Goal: Navigation & Orientation: Find specific page/section

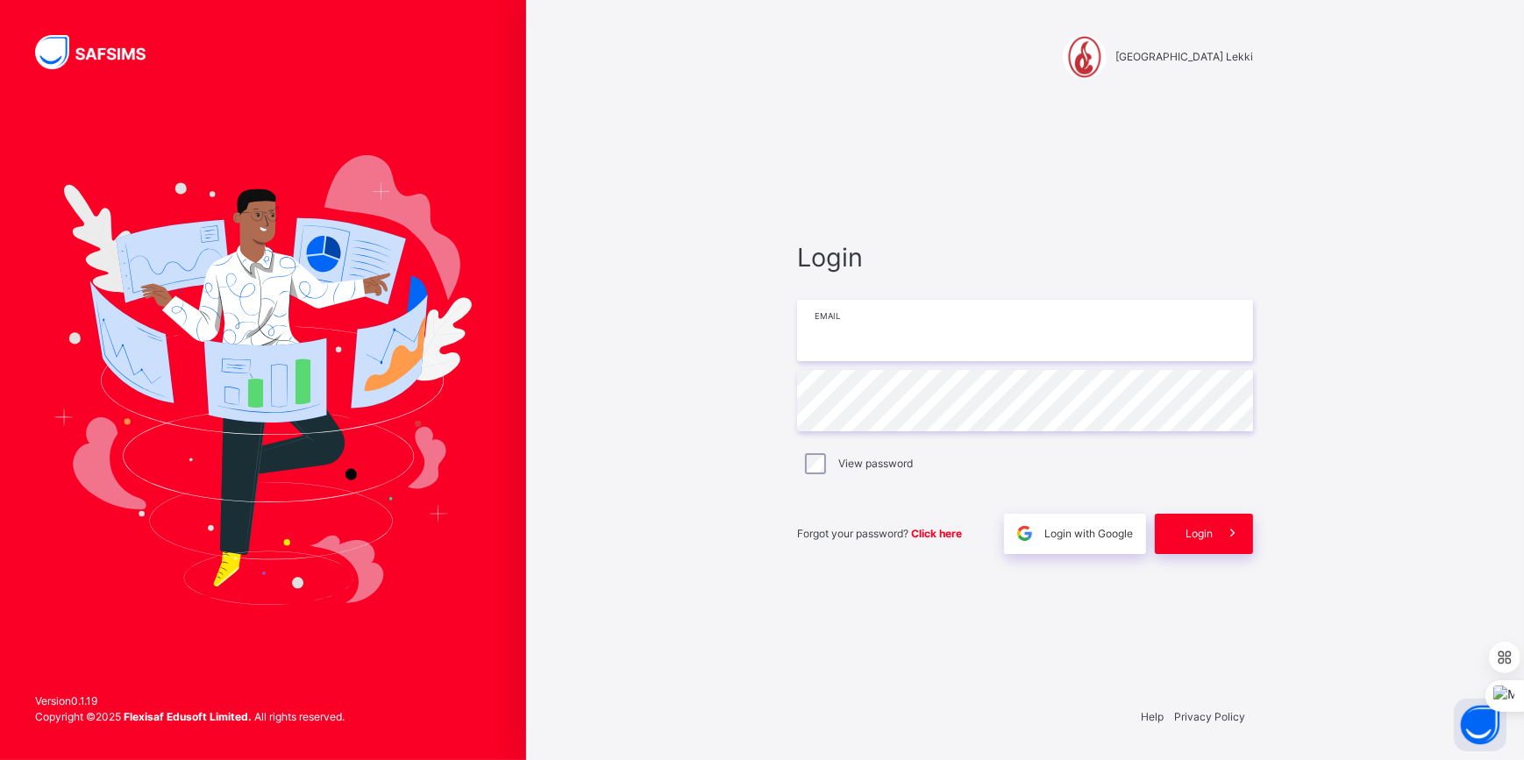
drag, startPoint x: 0, startPoint y: 0, endPoint x: 887, endPoint y: 328, distance: 945.9
click at [886, 328] on input "email" at bounding box center [1025, 330] width 456 height 61
type input "**********"
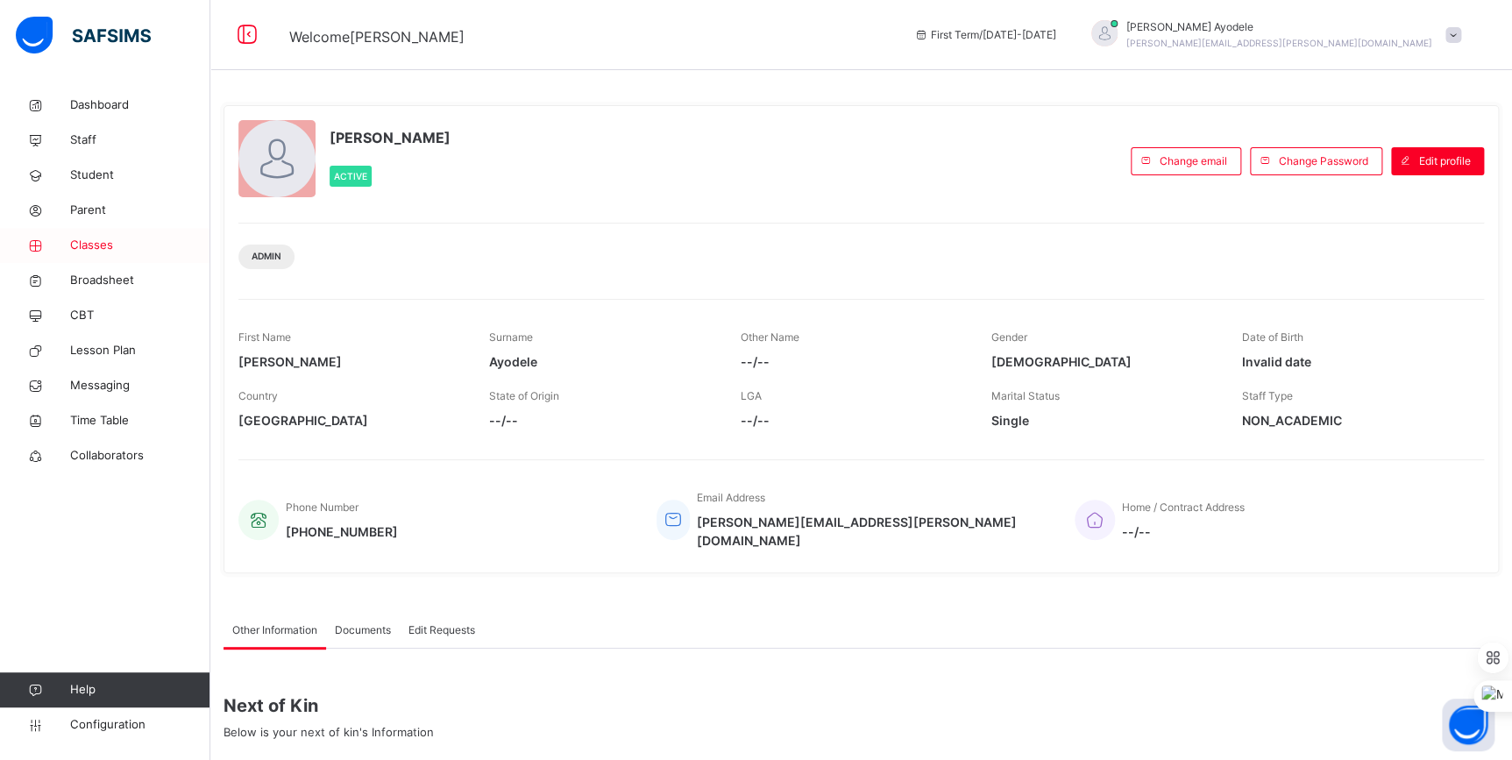
click at [95, 249] on span "Classes" at bounding box center [140, 246] width 140 height 18
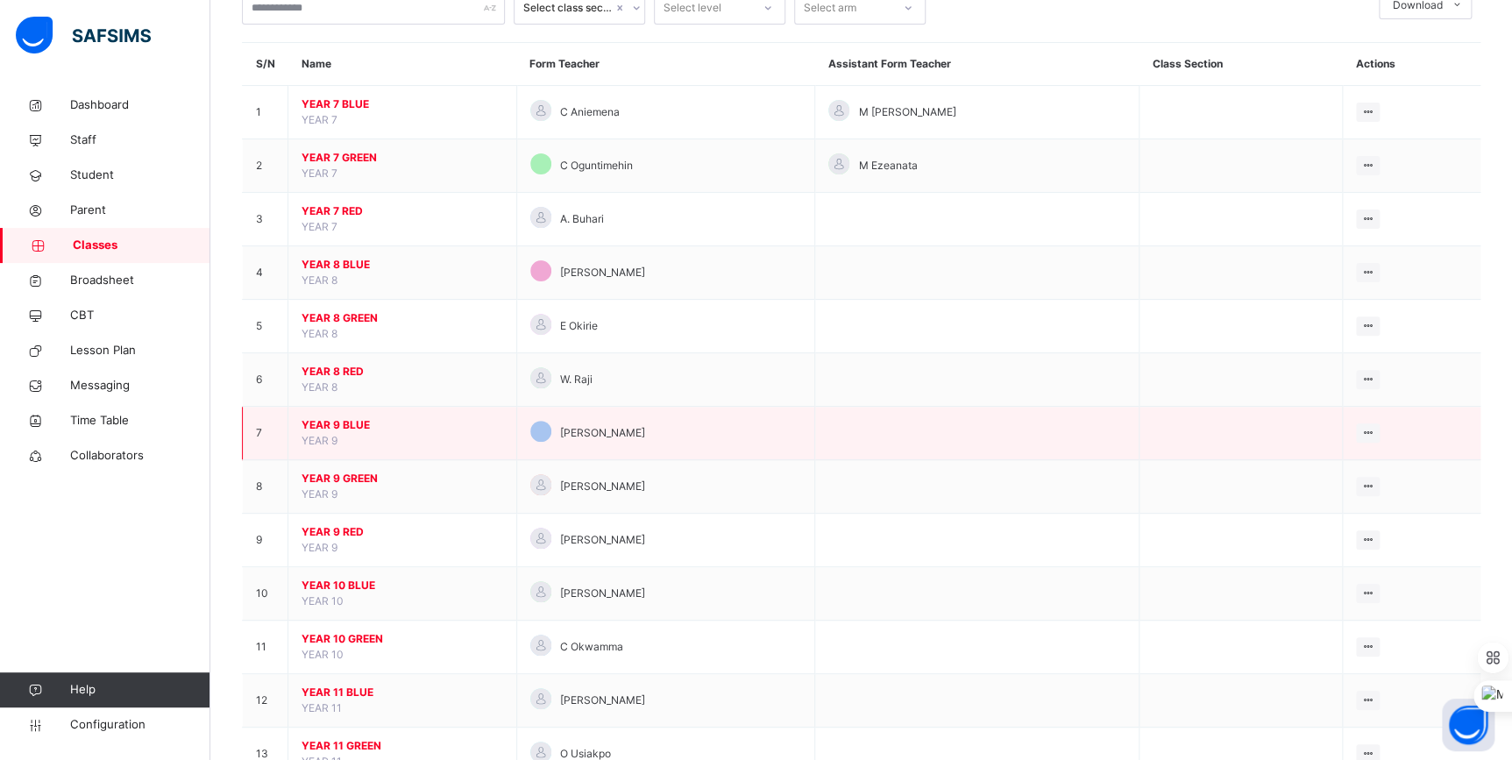
scroll to position [292, 0]
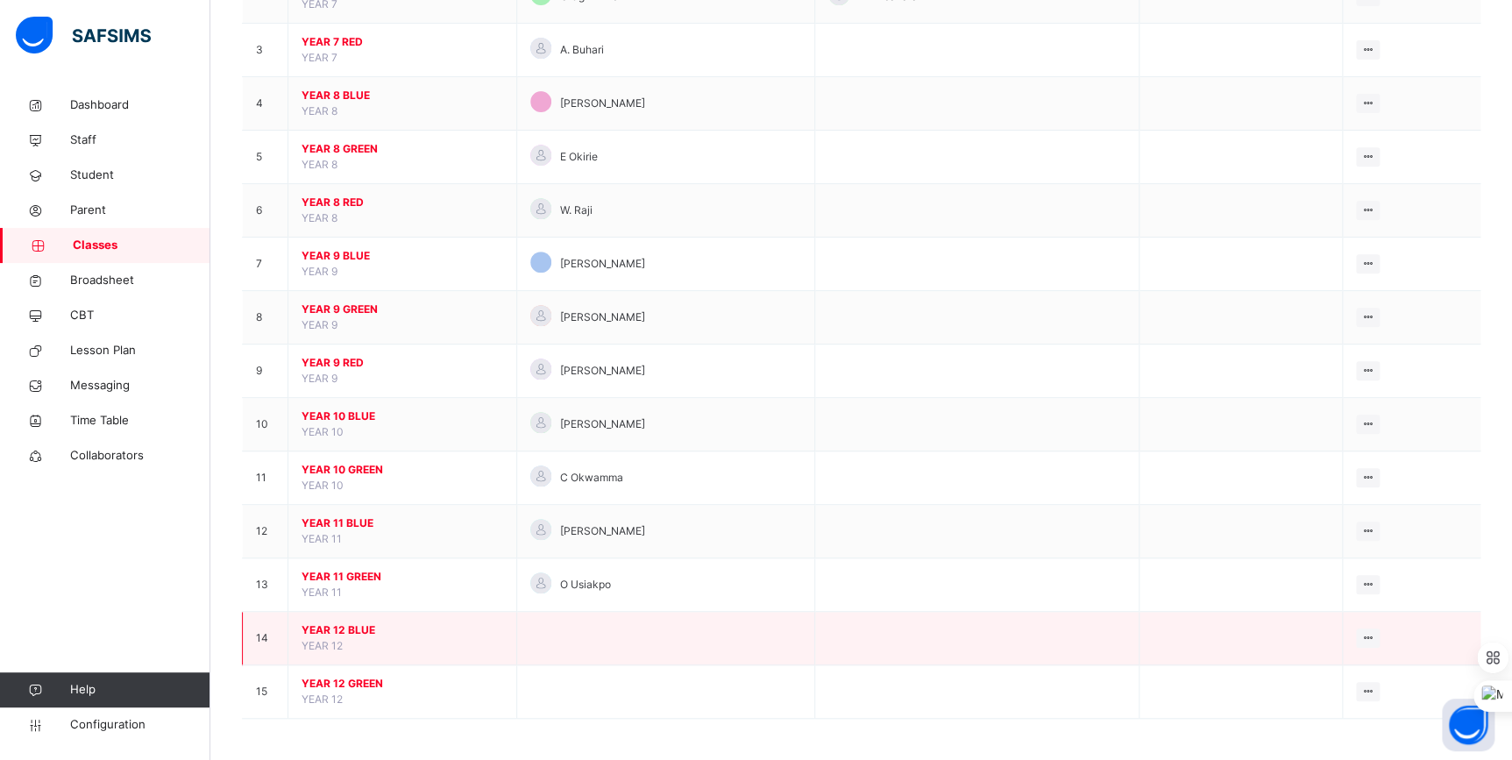
click at [354, 630] on span "YEAR 12 BLUE" at bounding box center [403, 630] width 202 height 16
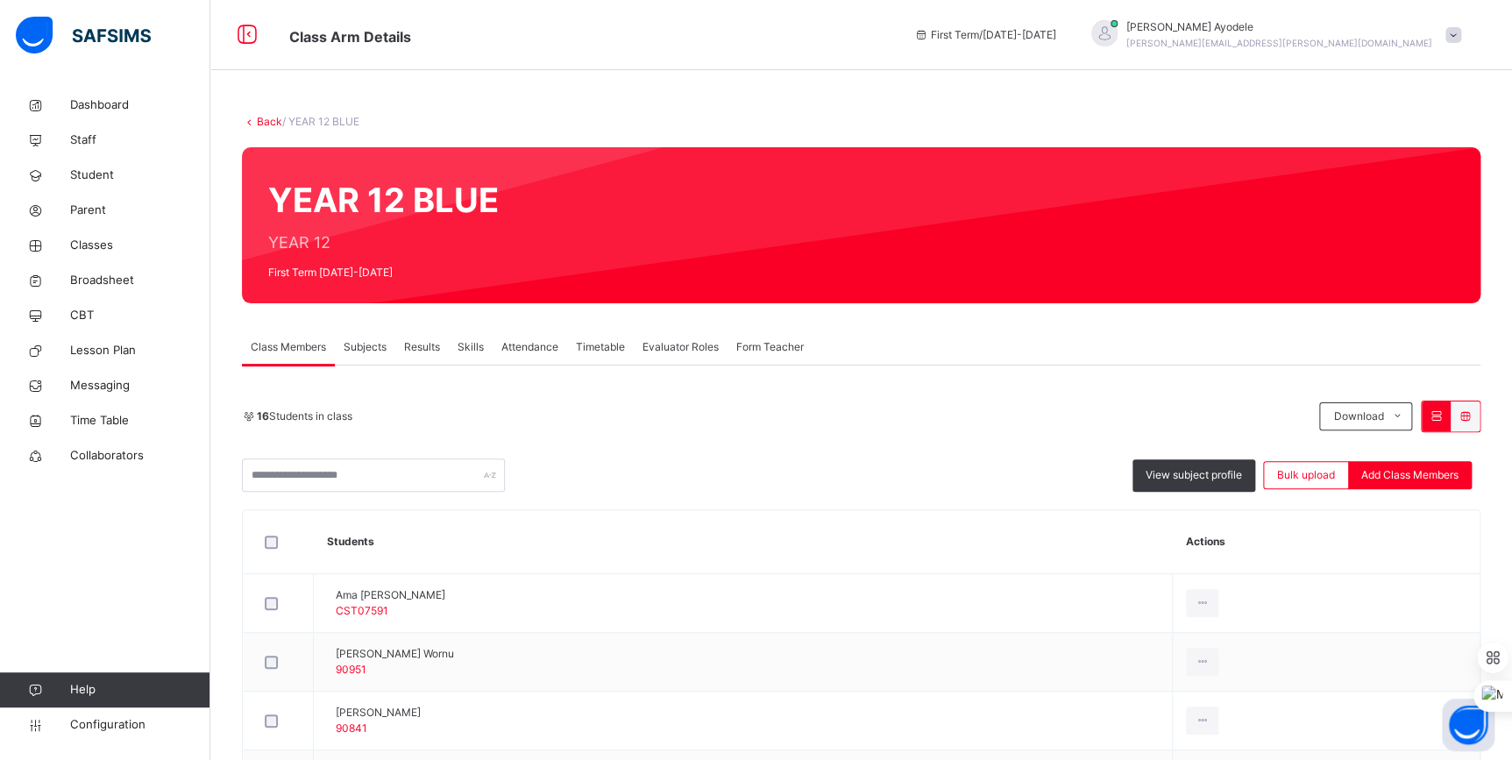
click at [371, 355] on div "Subjects" at bounding box center [365, 347] width 60 height 35
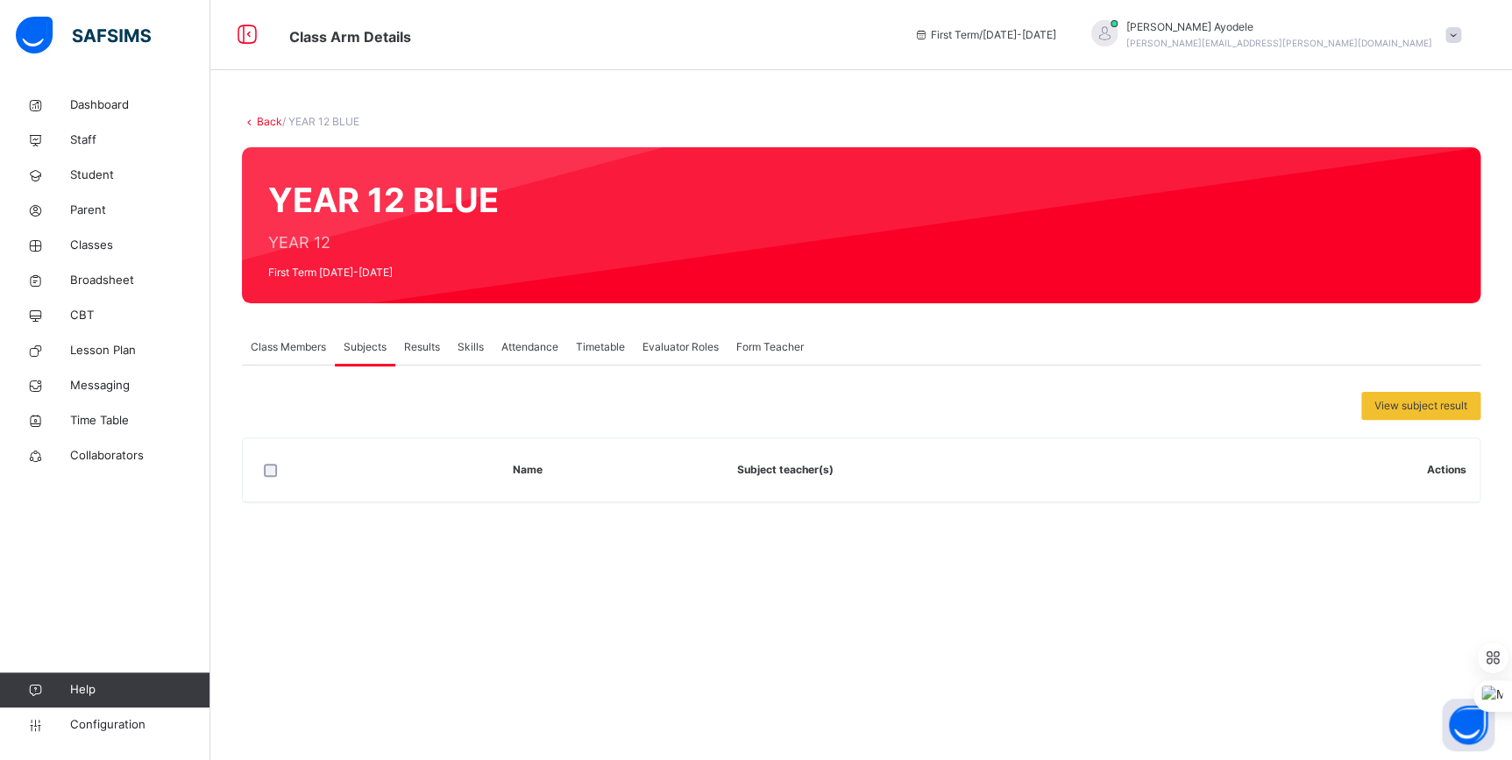
click at [290, 350] on span "Class Members" at bounding box center [288, 347] width 75 height 16
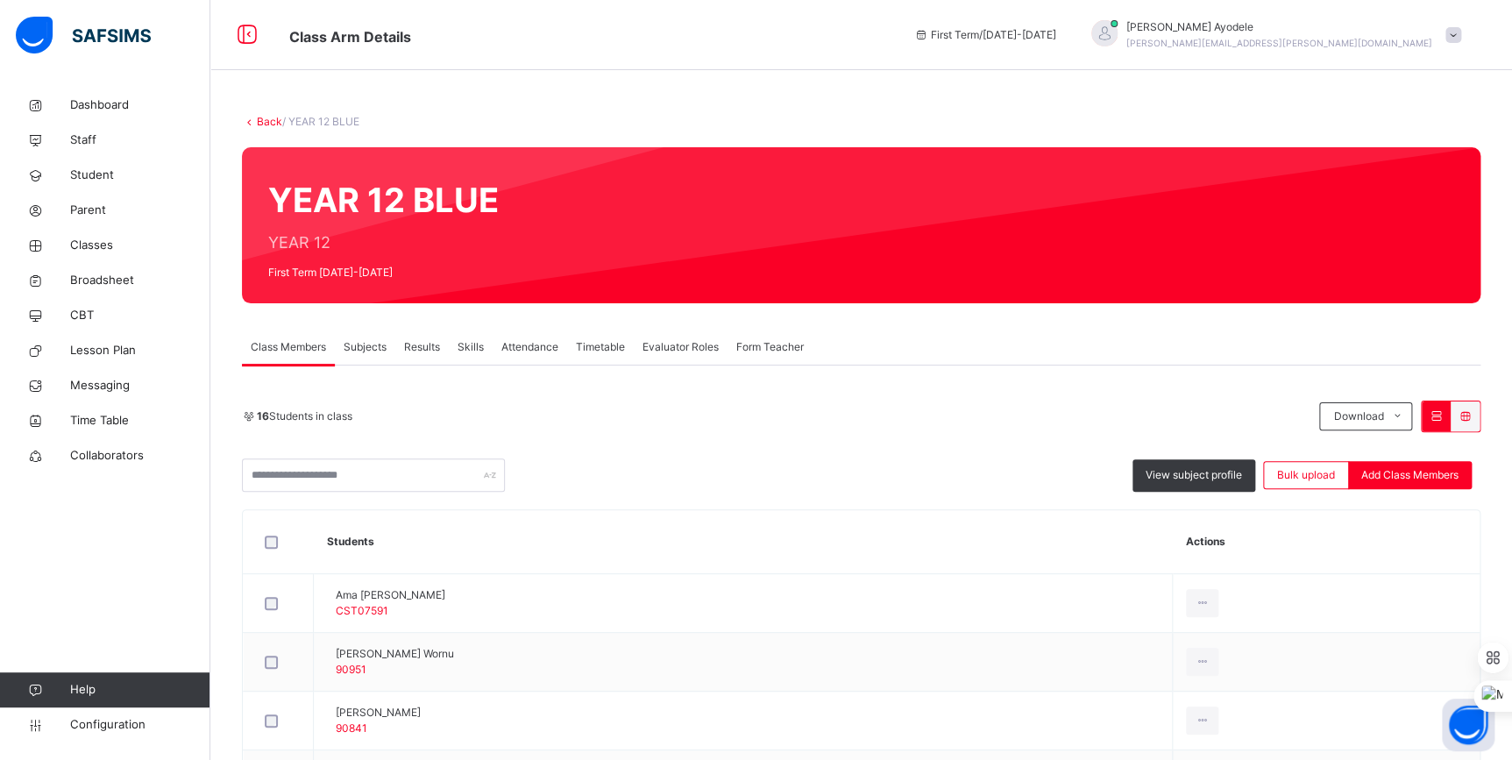
click at [266, 116] on link "Back" at bounding box center [269, 121] width 25 height 13
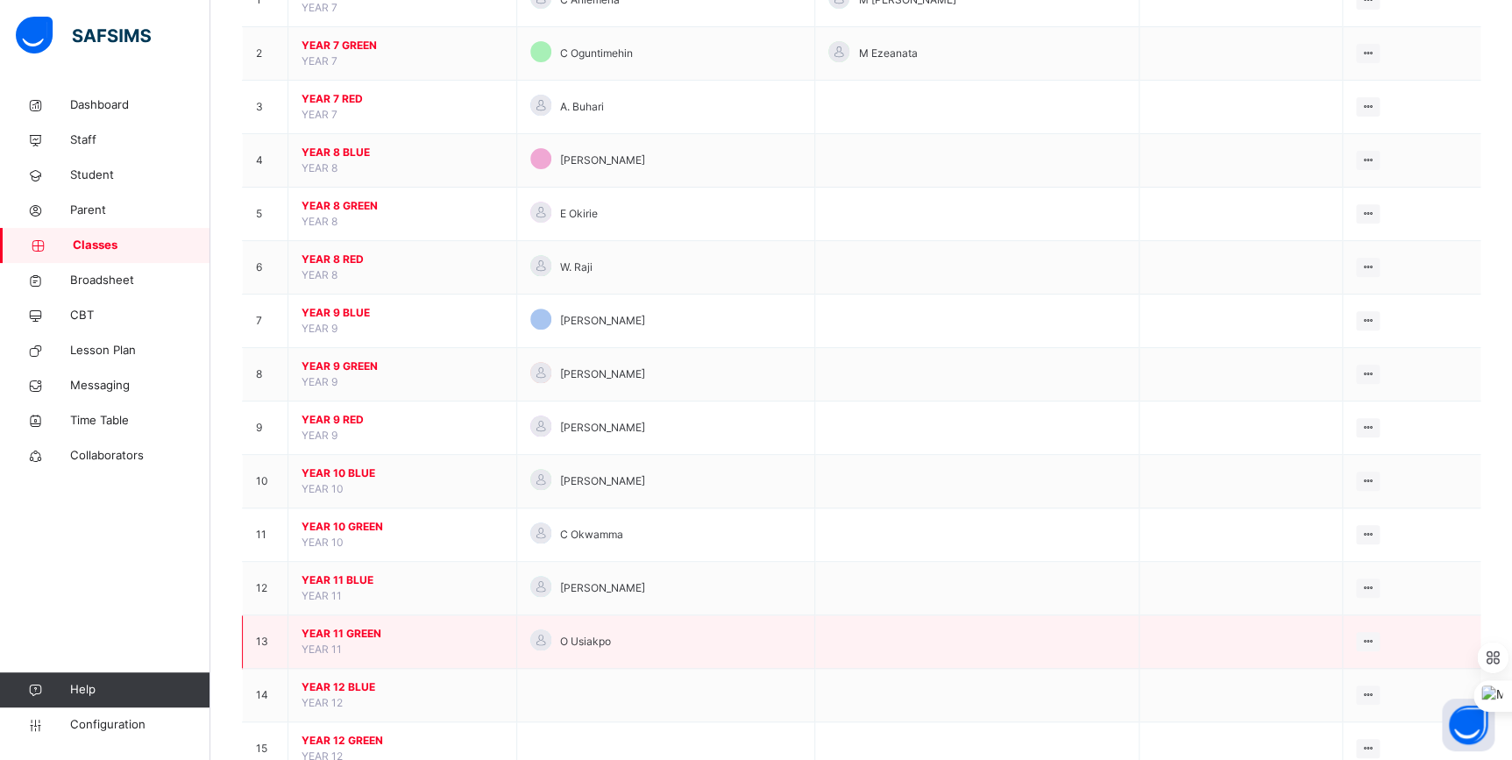
scroll to position [292, 0]
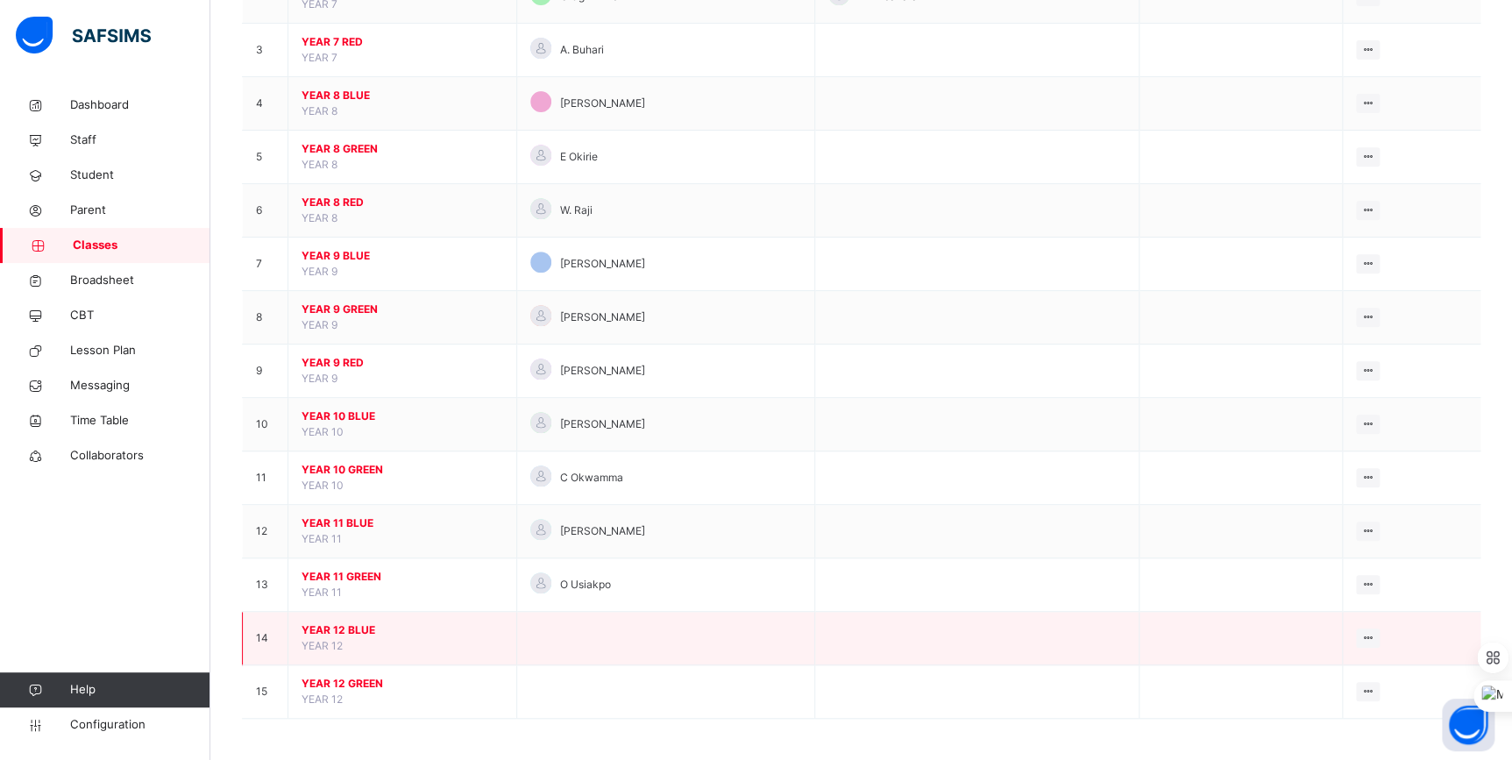
click at [350, 631] on span "YEAR 12 BLUE" at bounding box center [403, 630] width 202 height 16
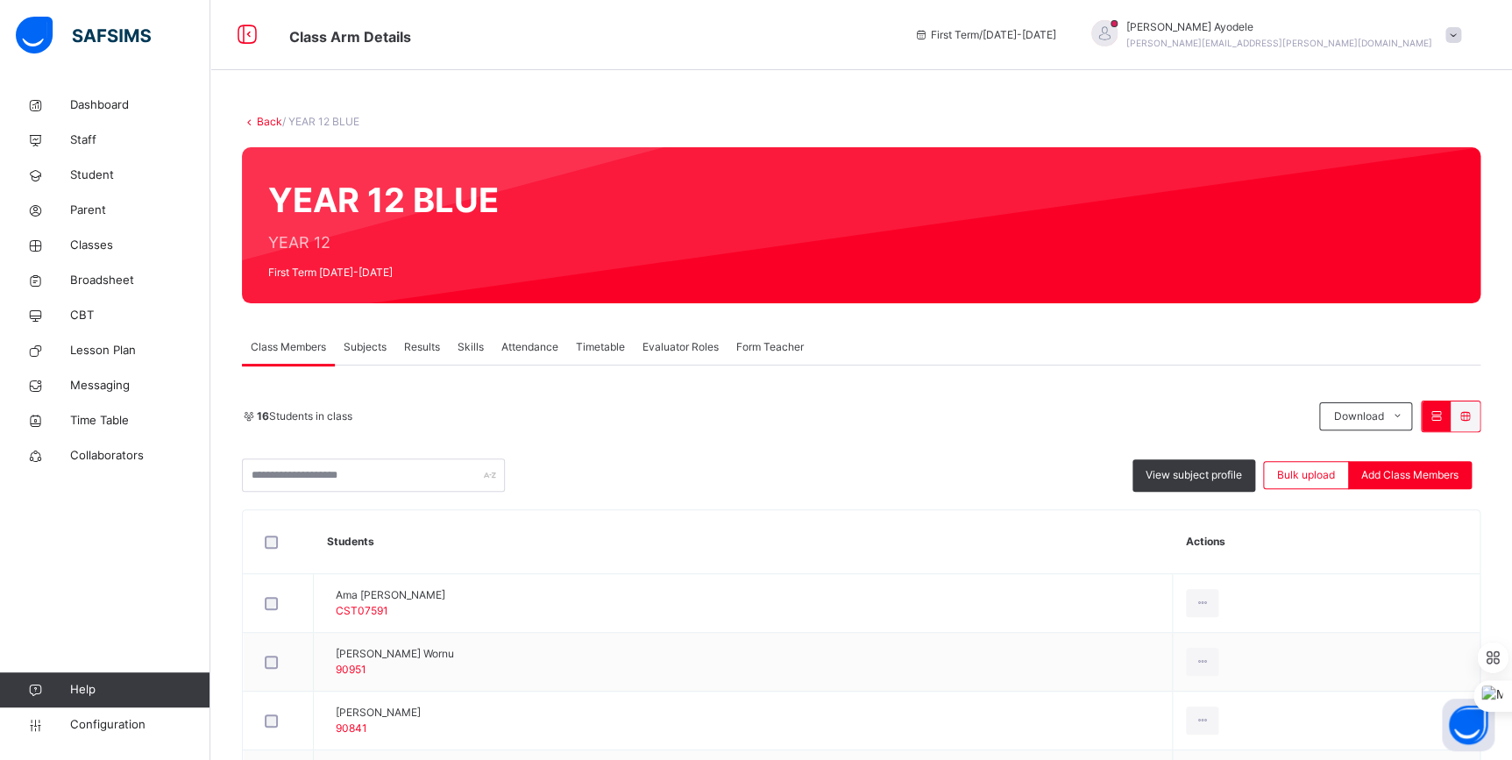
click at [383, 344] on span "Subjects" at bounding box center [365, 347] width 43 height 16
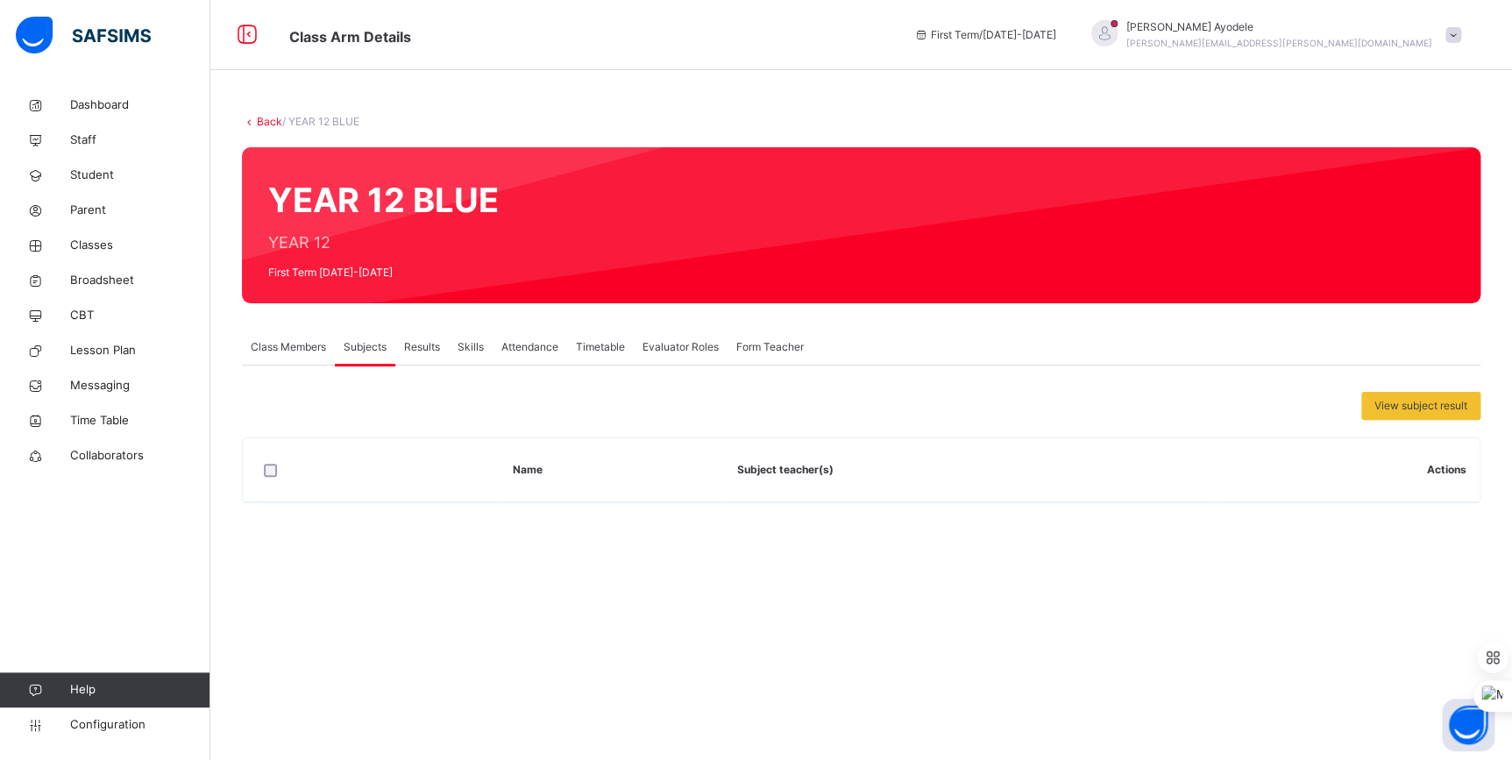
click at [310, 356] on div "Class Members" at bounding box center [288, 347] width 93 height 35
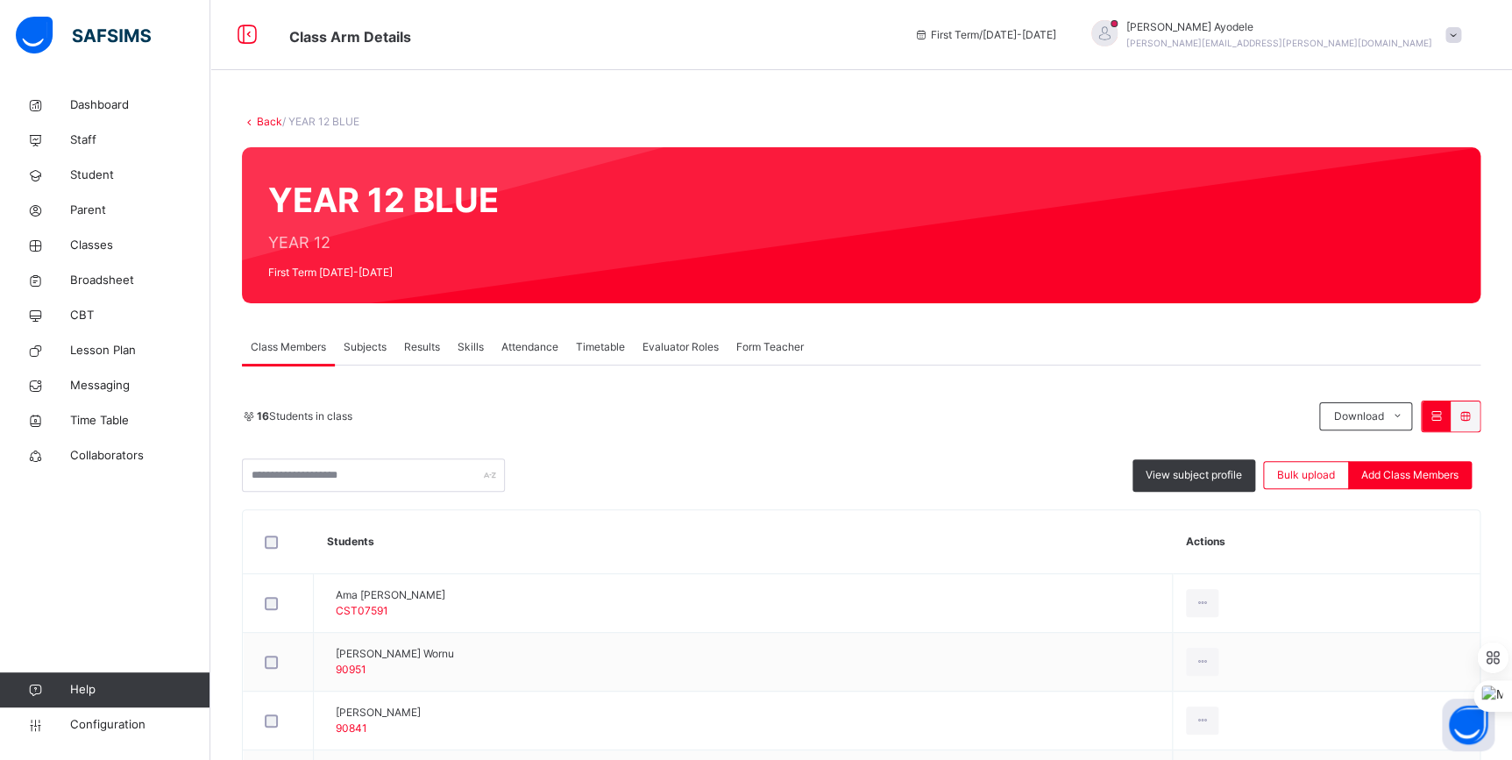
click at [272, 116] on link "Back" at bounding box center [269, 121] width 25 height 13
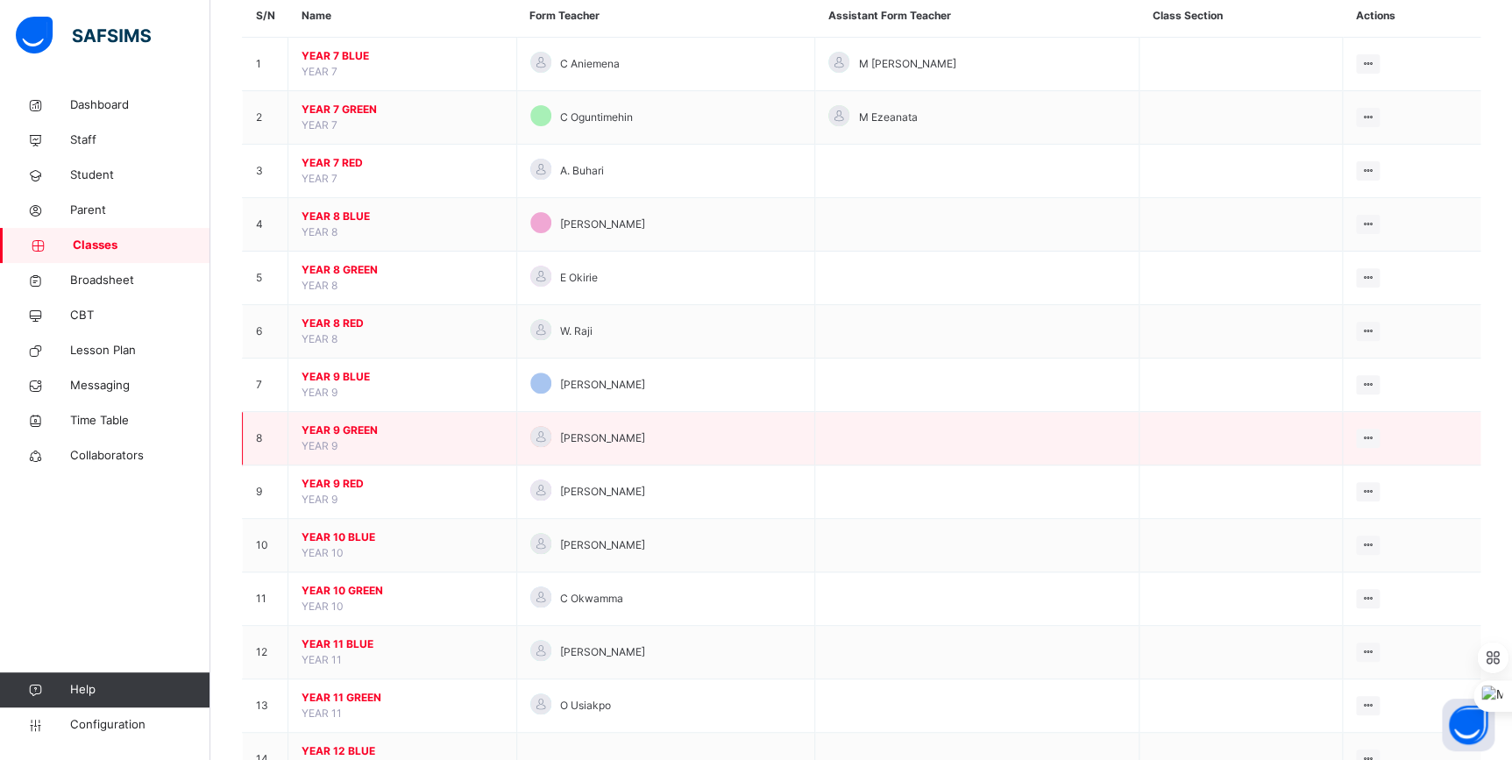
scroll to position [238, 0]
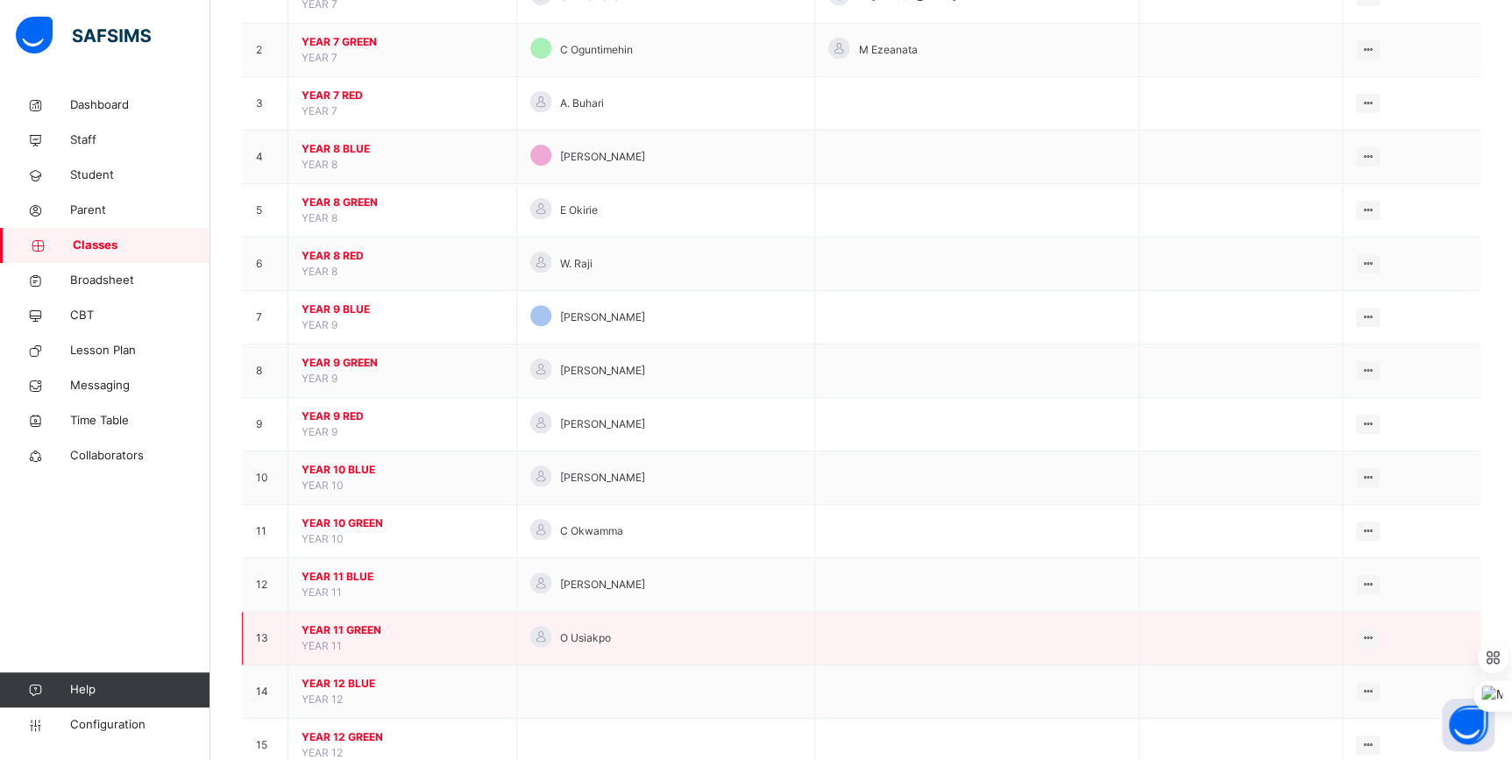
click at [359, 628] on span "YEAR 11 GREEN" at bounding box center [403, 630] width 202 height 16
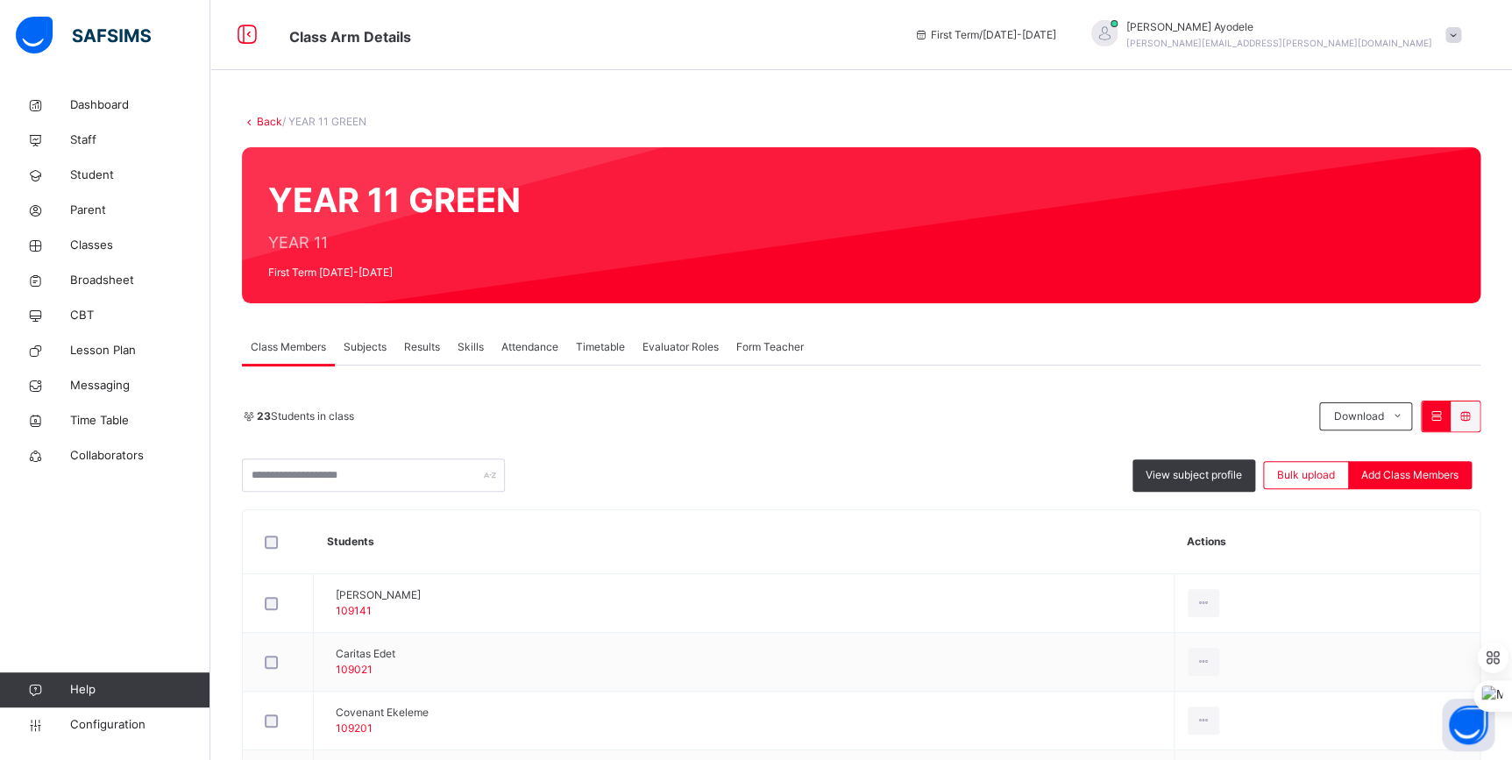
click at [267, 117] on link "Back" at bounding box center [269, 121] width 25 height 13
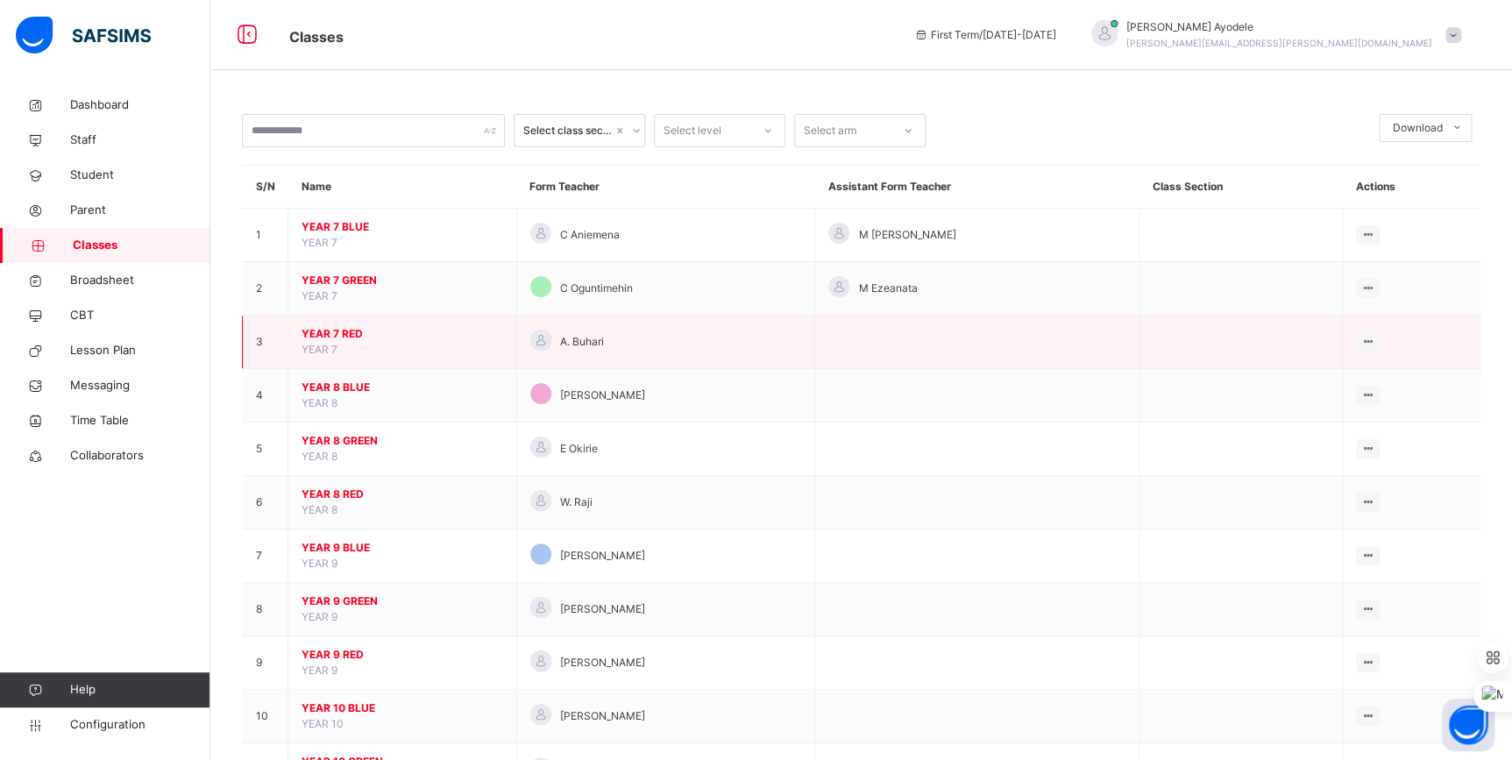
click at [330, 329] on span "YEAR 7 RED" at bounding box center [403, 334] width 202 height 16
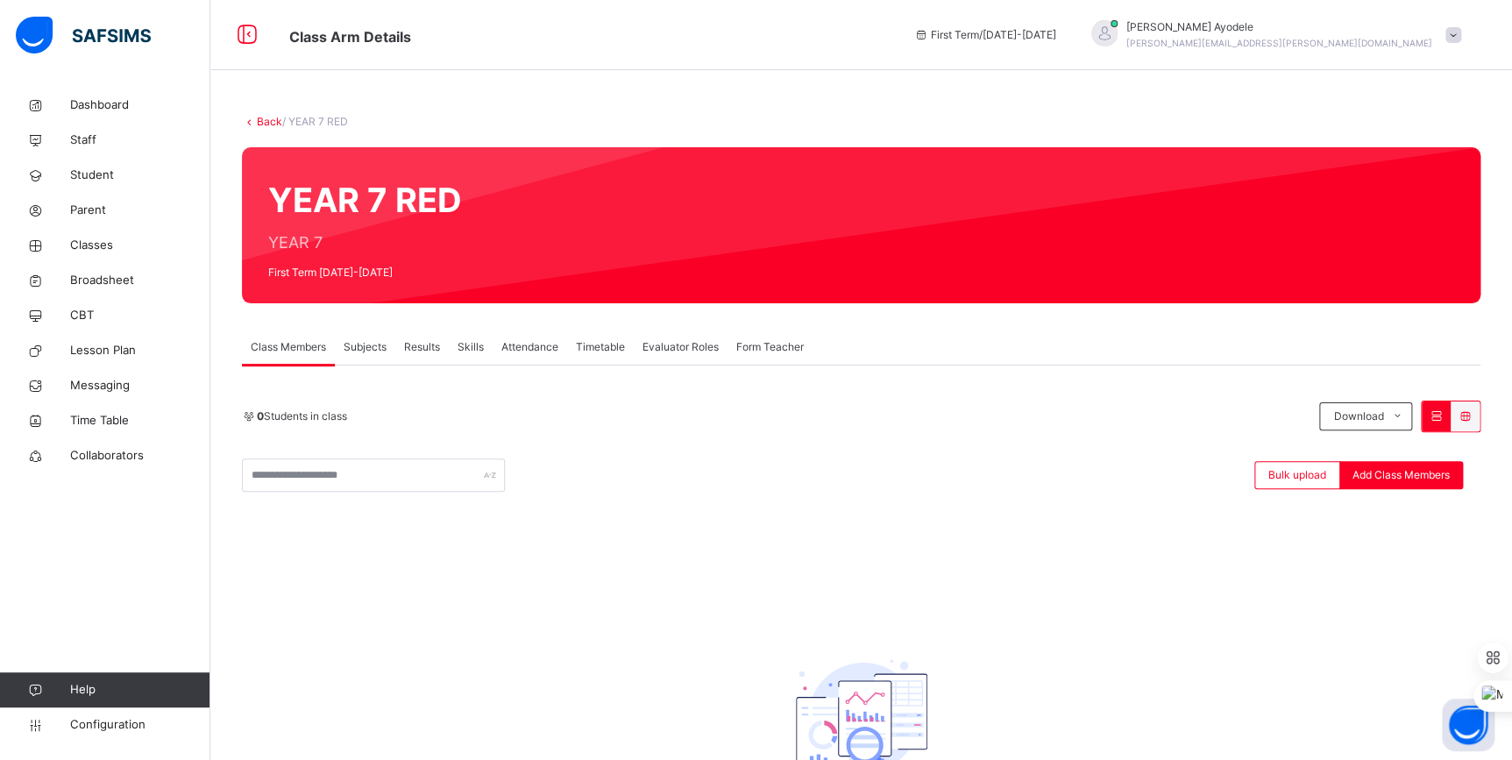
click at [271, 124] on link "Back" at bounding box center [269, 121] width 25 height 13
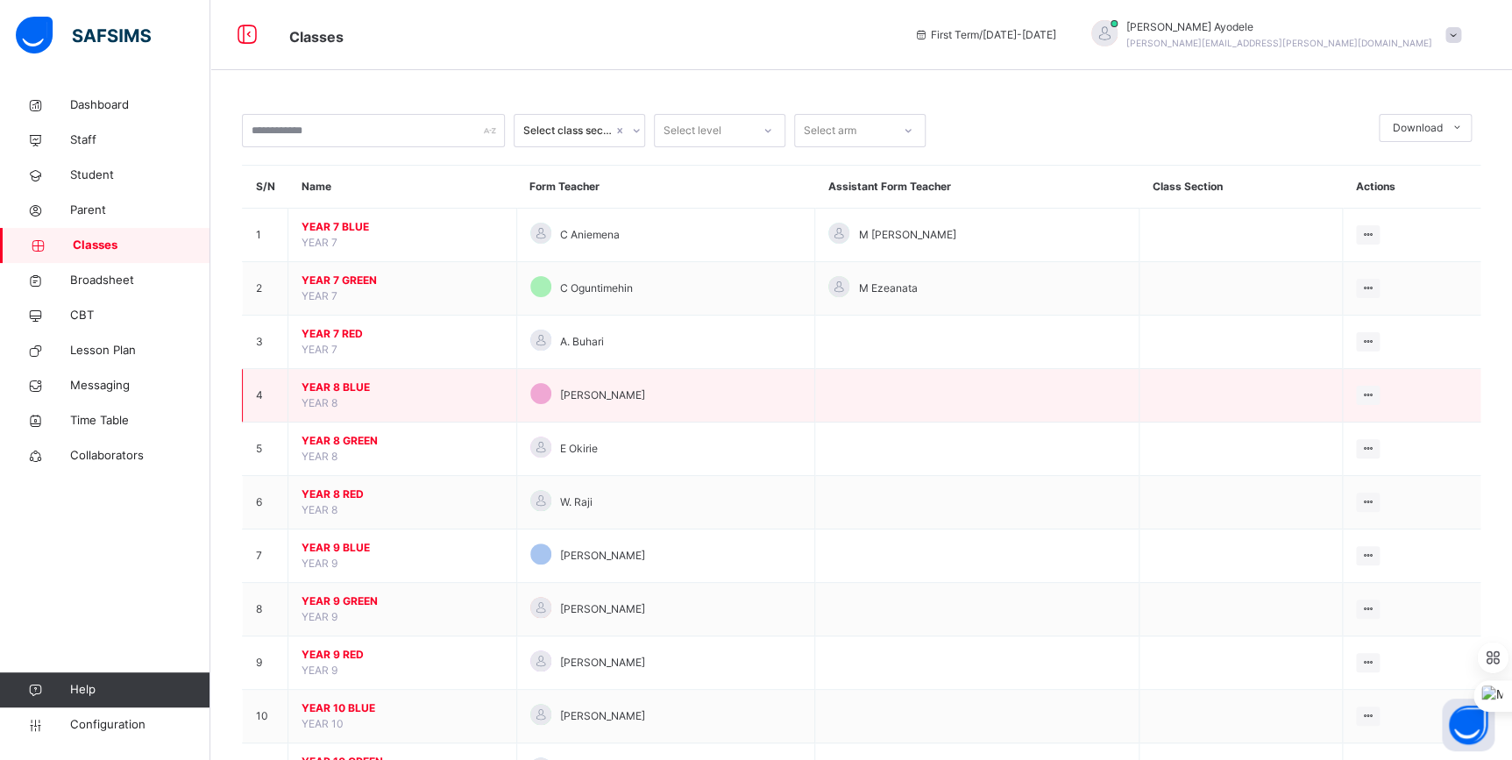
click at [345, 389] on span "YEAR 8 BLUE" at bounding box center [403, 388] width 202 height 16
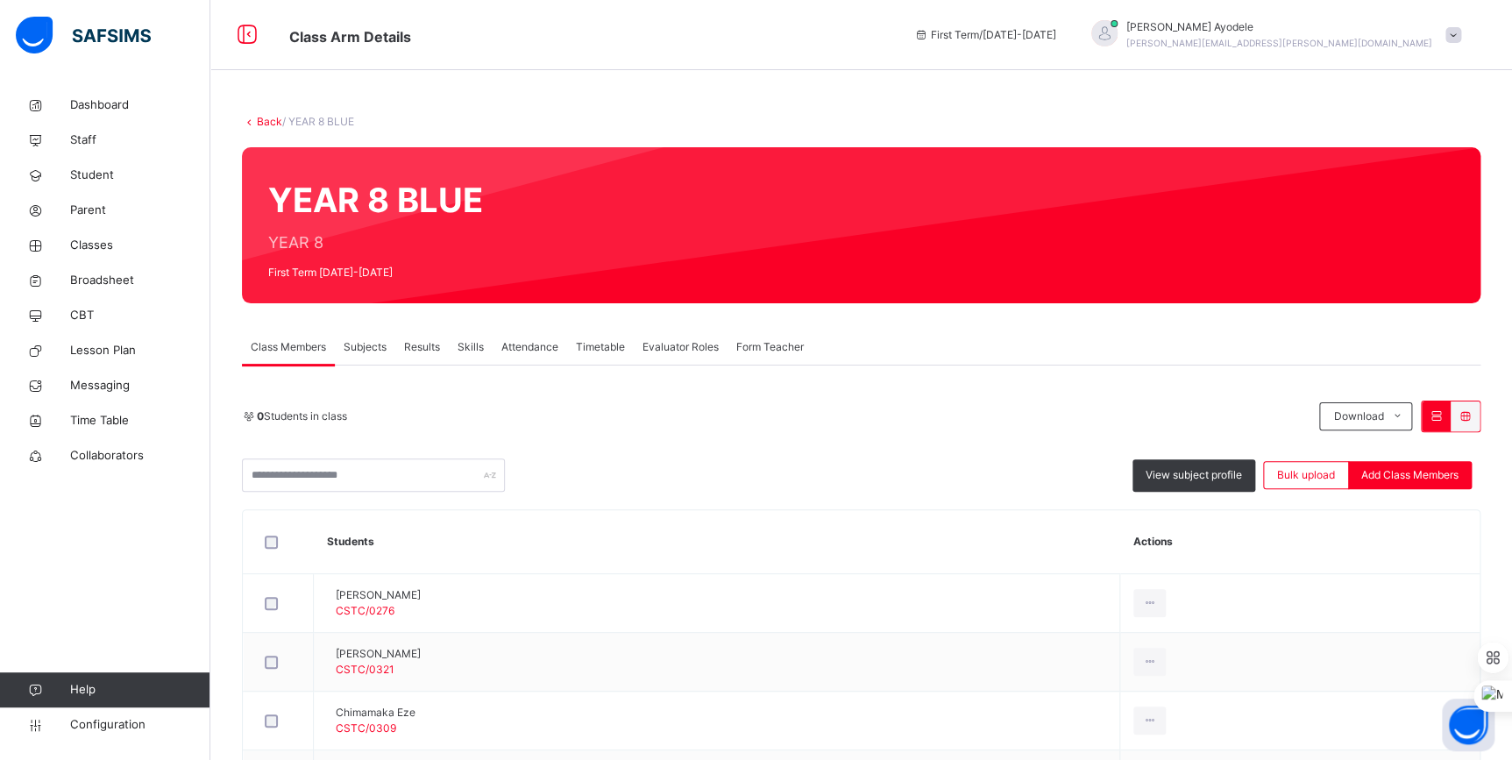
click at [377, 353] on span "Subjects" at bounding box center [365, 347] width 43 height 16
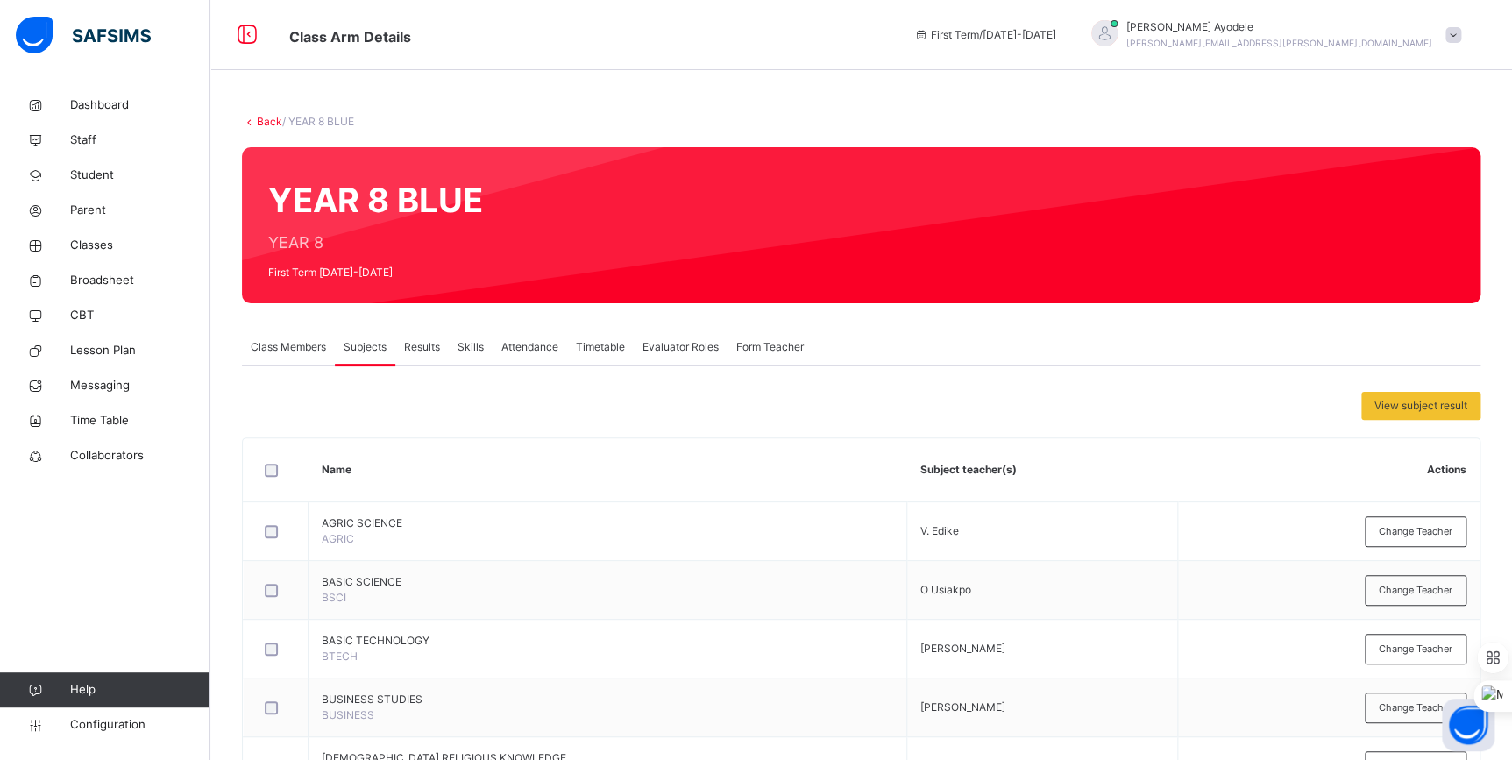
click at [313, 358] on div "Class Members" at bounding box center [288, 347] width 93 height 35
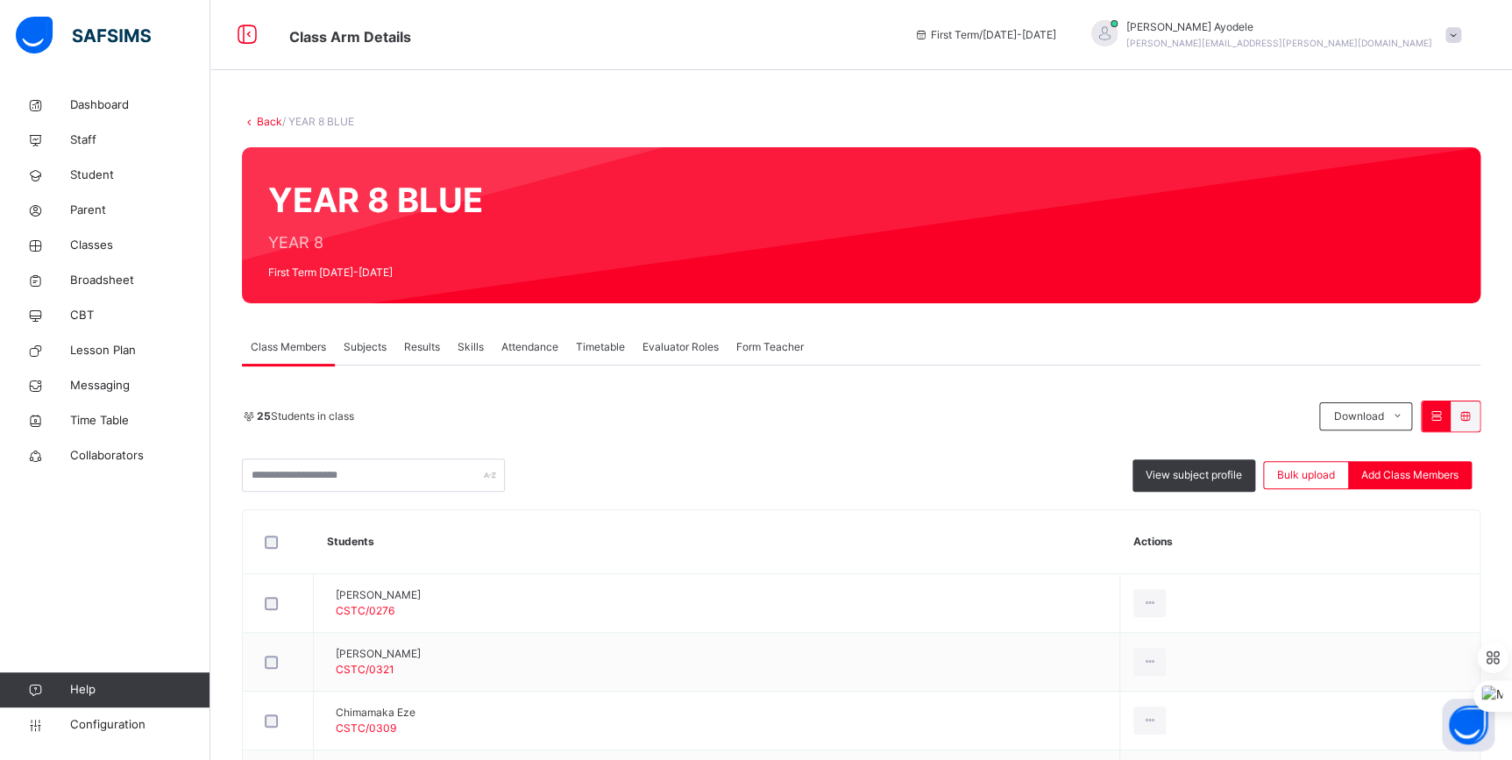
click at [273, 120] on link "Back" at bounding box center [269, 121] width 25 height 13
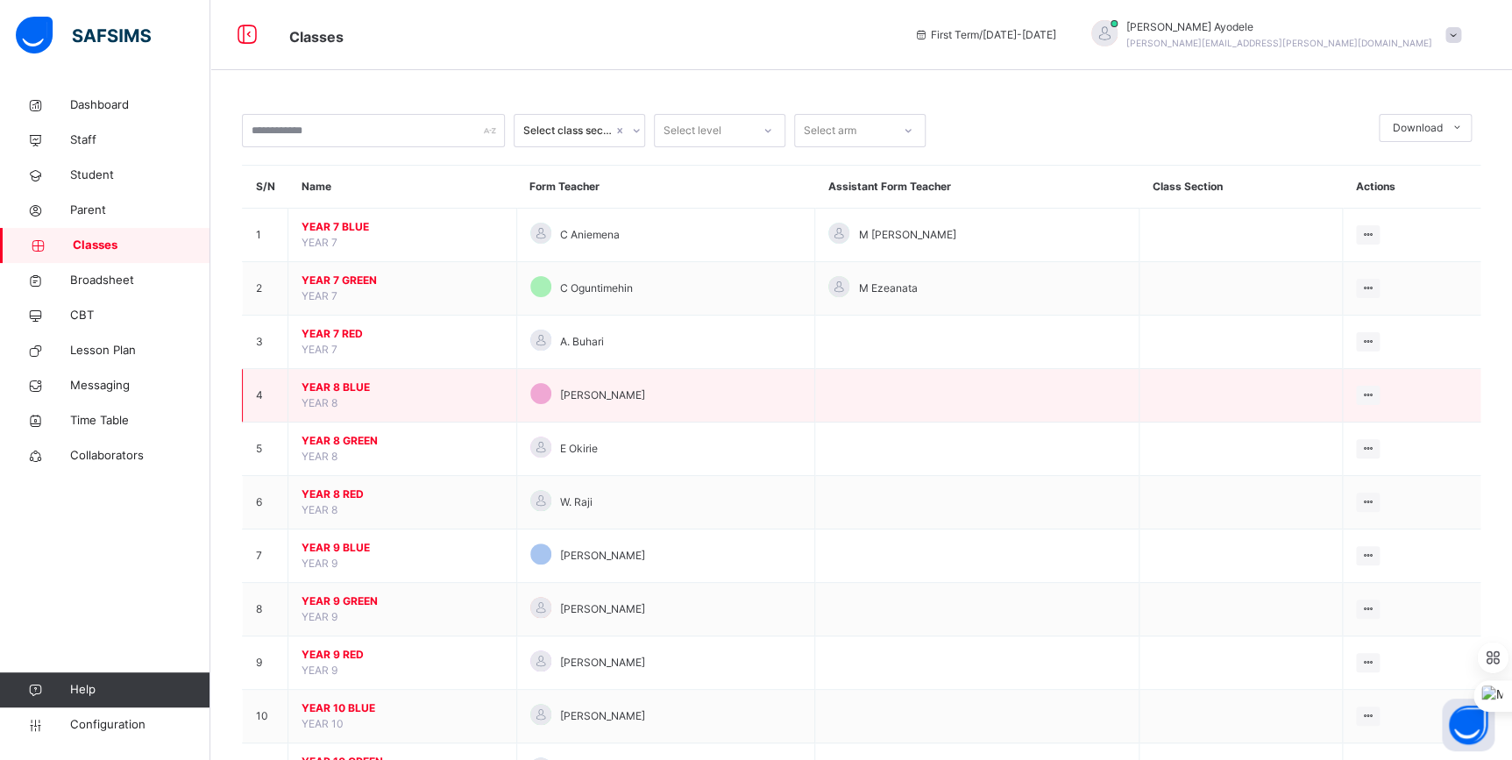
click at [320, 396] on span "YEAR 8" at bounding box center [320, 402] width 36 height 13
click at [332, 389] on span "YEAR 8 BLUE" at bounding box center [403, 388] width 202 height 16
